Goal: Check status

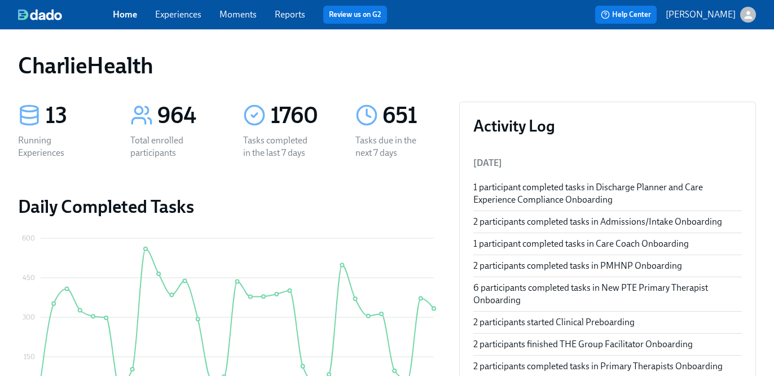
click at [207, 13] on div "Home Experiences Moments Reports Review us on G2" at bounding box center [274, 15] width 322 height 18
click at [201, 13] on link "Experiences" at bounding box center [178, 14] width 46 height 11
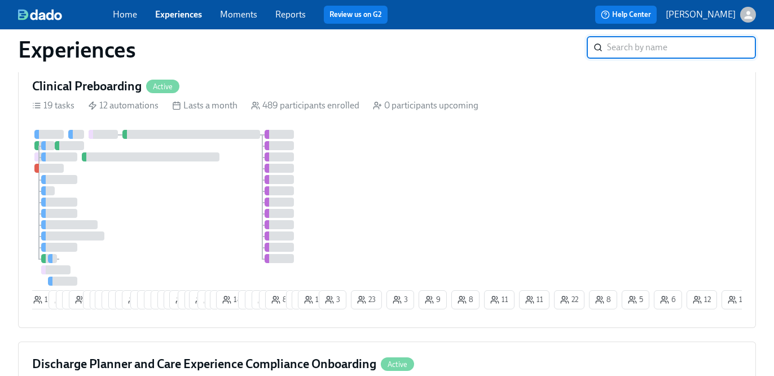
scroll to position [938, 0]
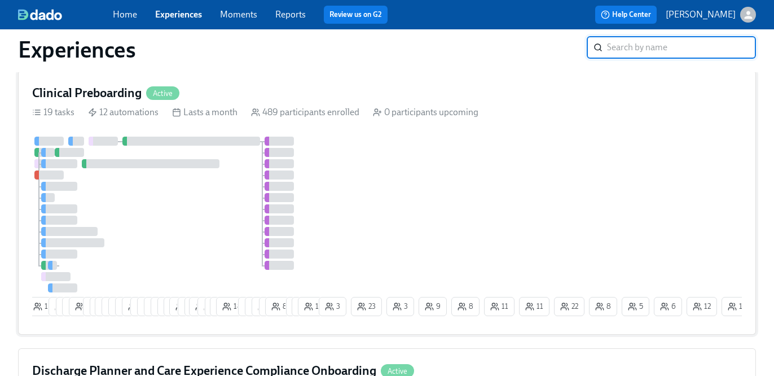
click at [215, 138] on div at bounding box center [191, 141] width 138 height 9
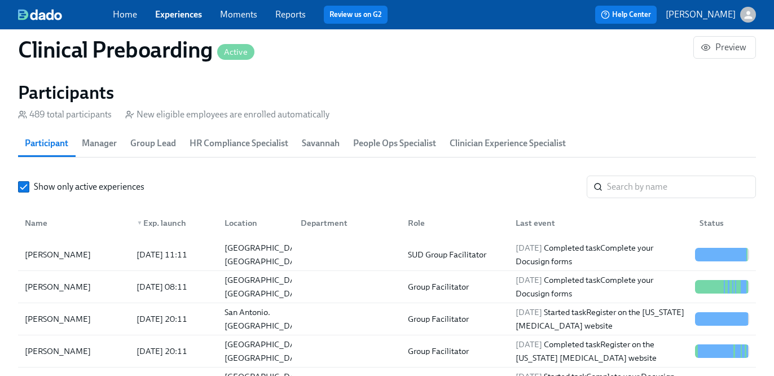
scroll to position [1224, 0]
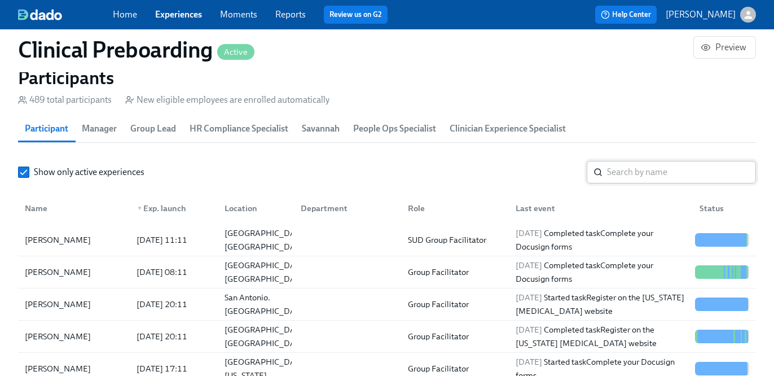
click at [658, 175] on input "search" at bounding box center [681, 172] width 149 height 23
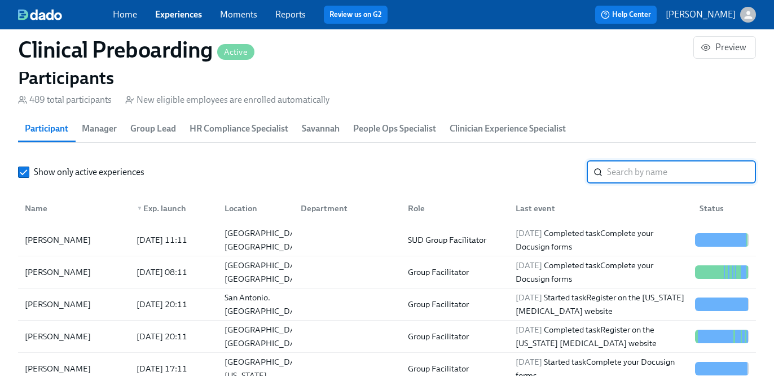
paste input "[PERSON_NAME]"
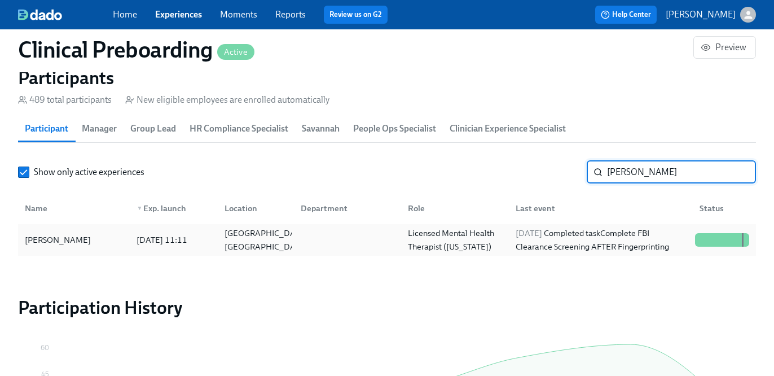
type input "[PERSON_NAME]"
click at [618, 238] on div "[DATE] Completed task Complete FBI Clearance Screening AFTER Fingerprinting" at bounding box center [600, 239] width 179 height 27
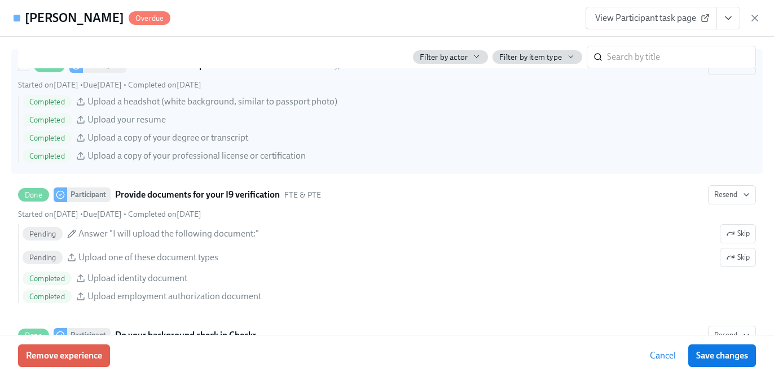
scroll to position [1177, 0]
